Goal: Transaction & Acquisition: Purchase product/service

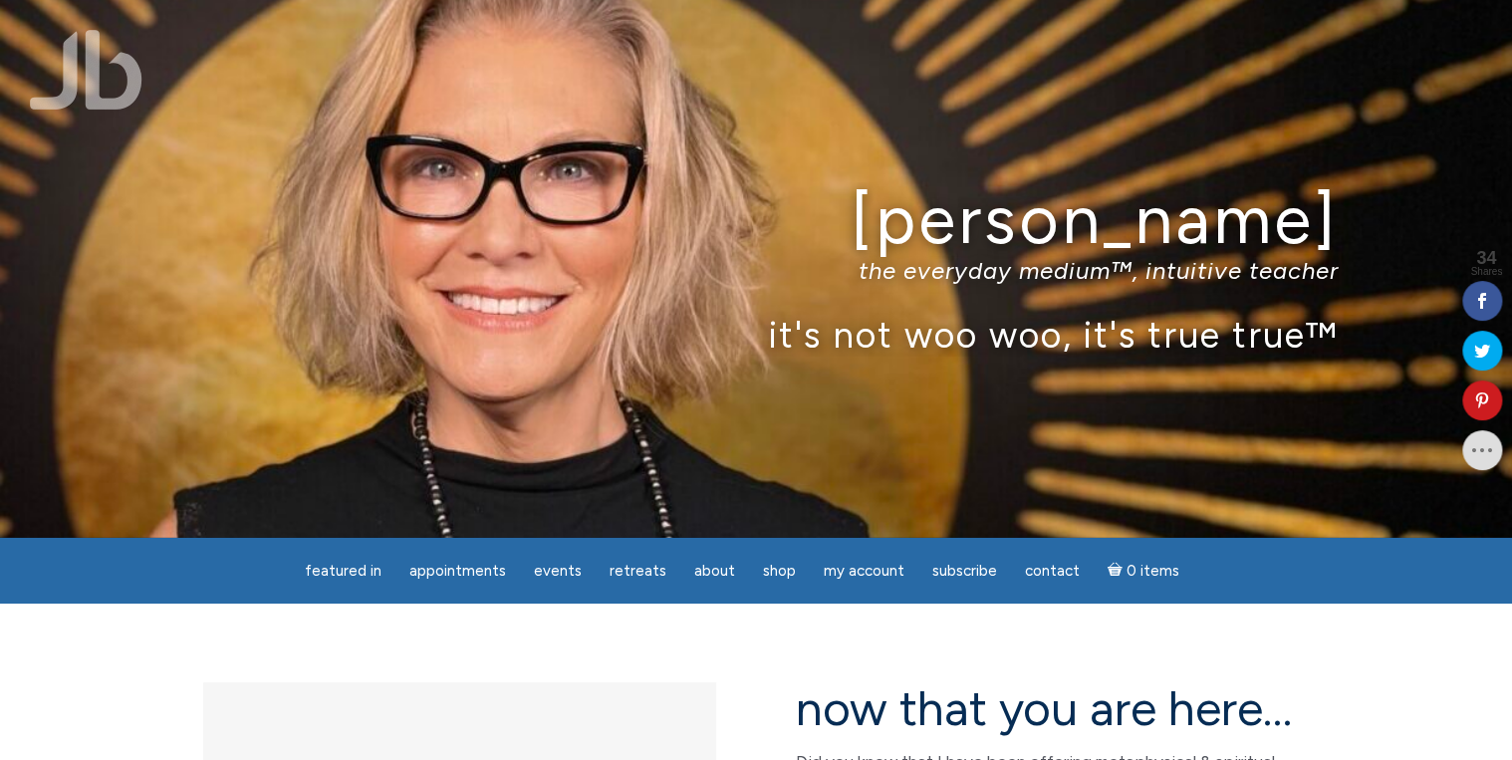
drag, startPoint x: 1836, startPoint y: 0, endPoint x: 1319, endPoint y: 649, distance: 830.1
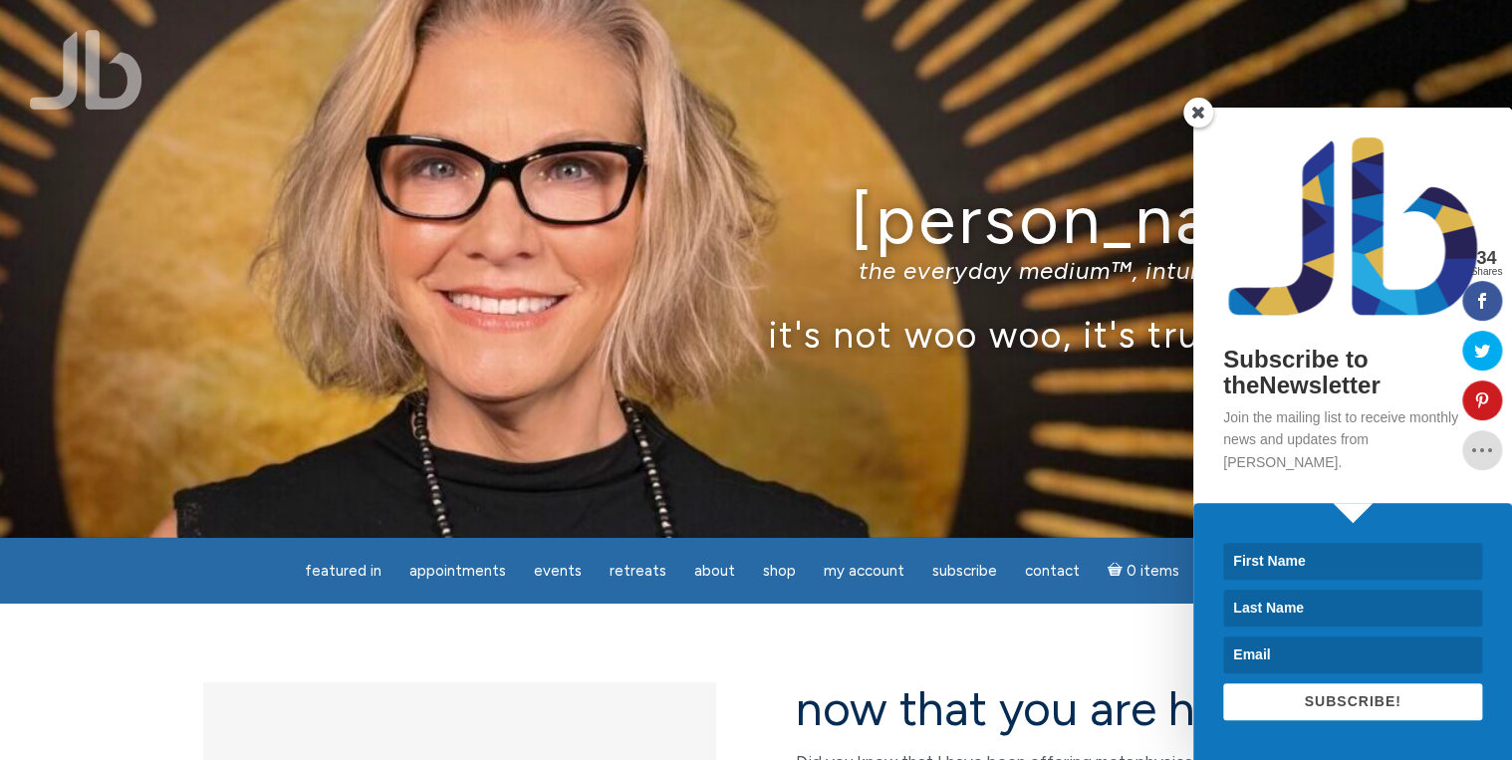
click at [1194, 122] on span at bounding box center [1198, 113] width 30 height 30
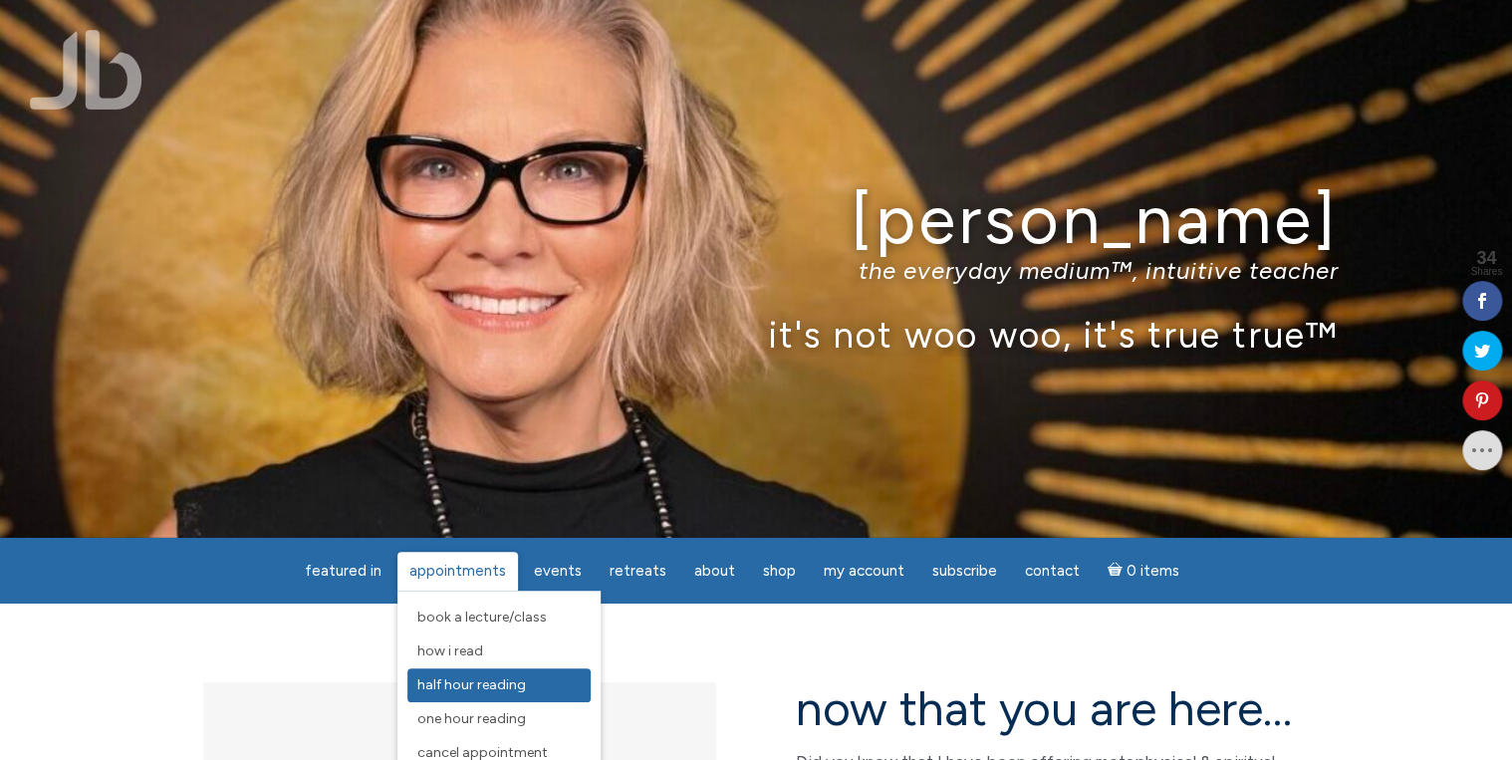
click at [464, 683] on span "Half Hour Reading" at bounding box center [471, 684] width 109 height 17
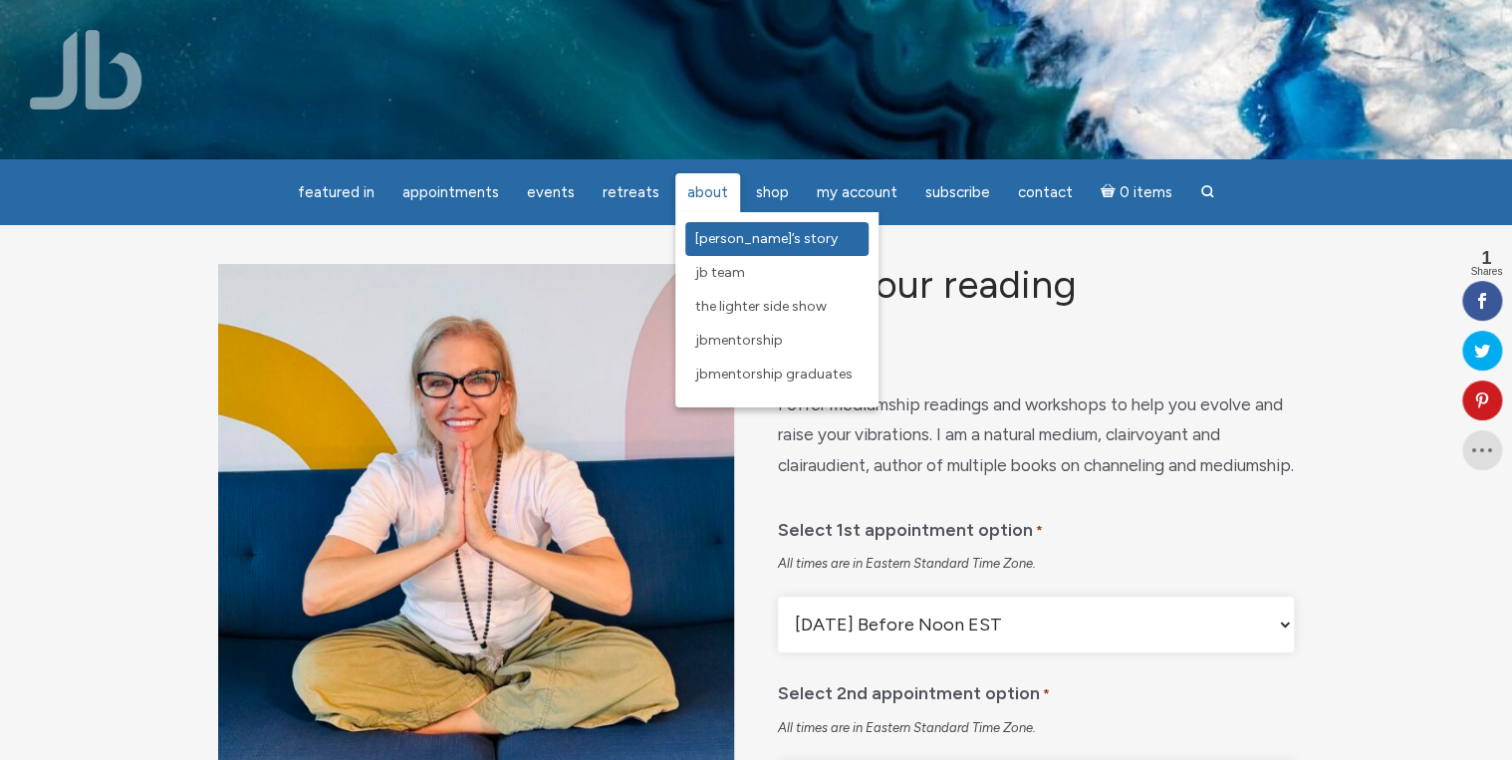
click at [703, 240] on span "[PERSON_NAME]’s Story" at bounding box center [766, 238] width 142 height 17
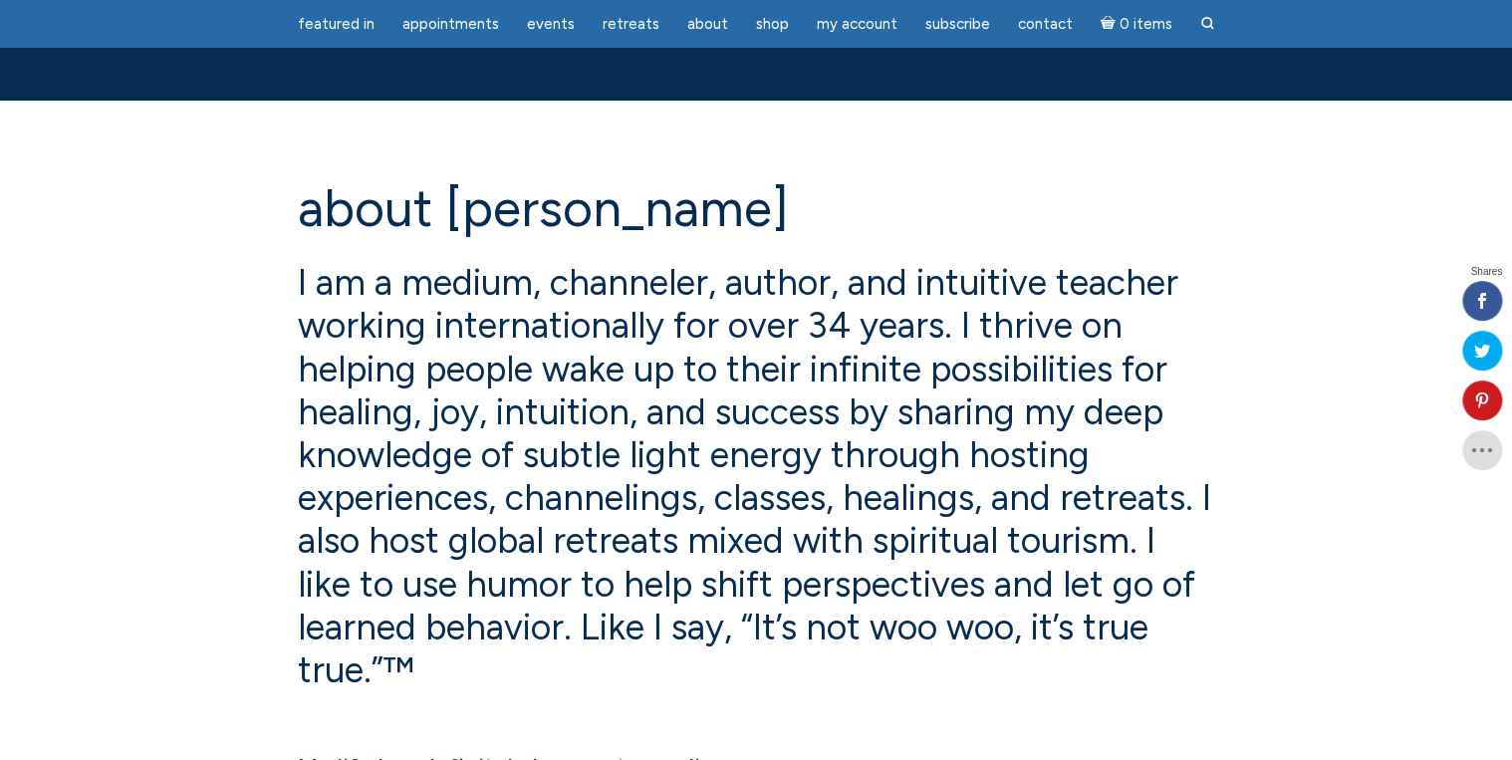
scroll to position [319, 0]
